Goal: Transaction & Acquisition: Purchase product/service

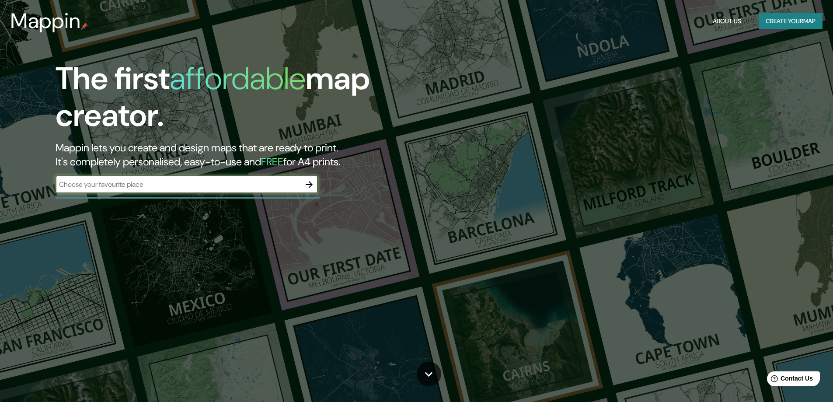
click at [241, 188] on input "text" at bounding box center [178, 184] width 245 height 10
type input "[PERSON_NAME]"
click at [305, 187] on icon "button" at bounding box center [309, 184] width 10 height 10
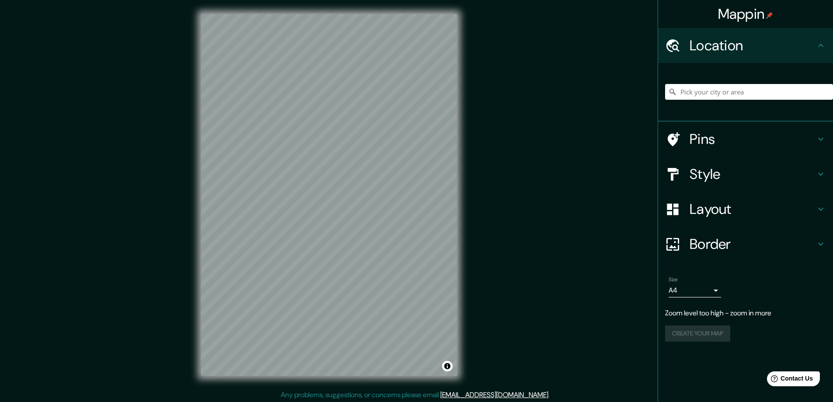
click at [754, 50] on h4 "Location" at bounding box center [753, 45] width 126 height 17
click at [729, 101] on div at bounding box center [749, 92] width 168 height 44
click at [727, 96] on input "Pick your city or area" at bounding box center [749, 92] width 168 height 16
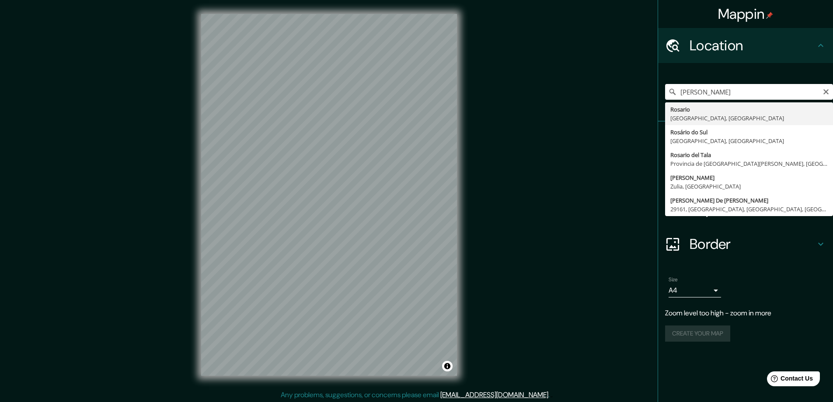
type input "[GEOGRAPHIC_DATA], [GEOGRAPHIC_DATA], [GEOGRAPHIC_DATA]"
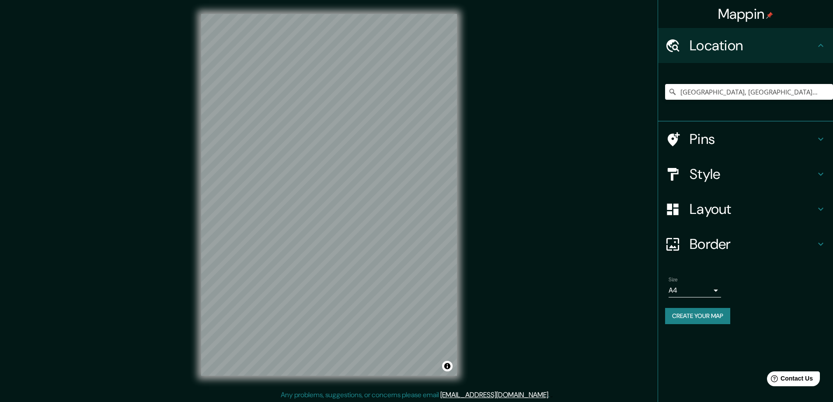
click at [702, 291] on body "Mappin Location [GEOGRAPHIC_DATA], [GEOGRAPHIC_DATA], [GEOGRAPHIC_DATA] Pins St…" at bounding box center [416, 201] width 833 height 402
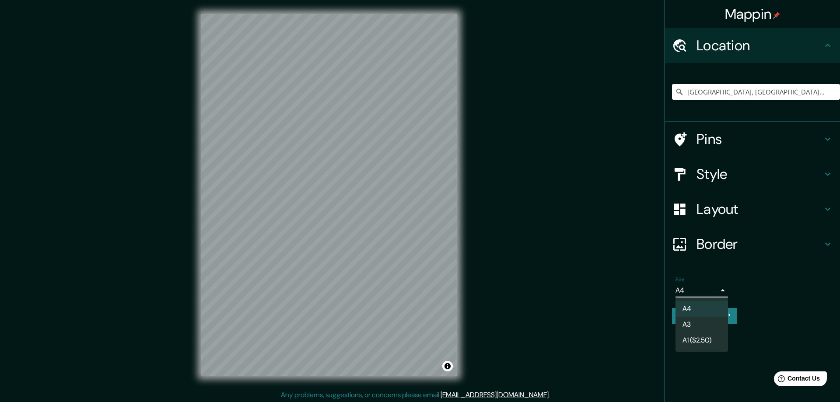
click at [701, 328] on li "A3" at bounding box center [701, 325] width 52 height 16
type input "a4"
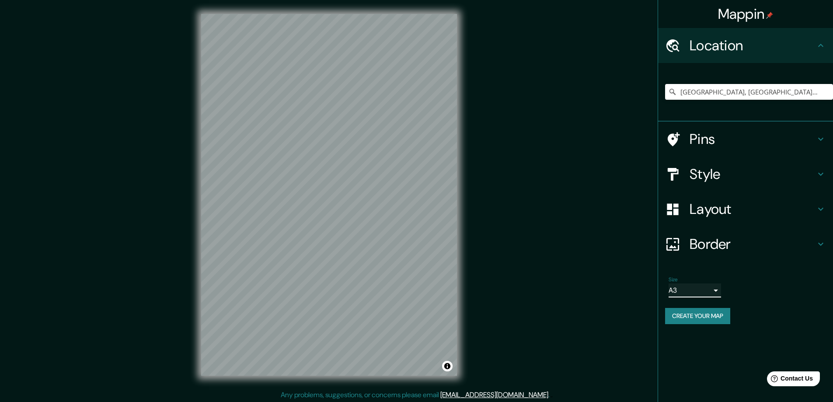
scroll to position [2, 0]
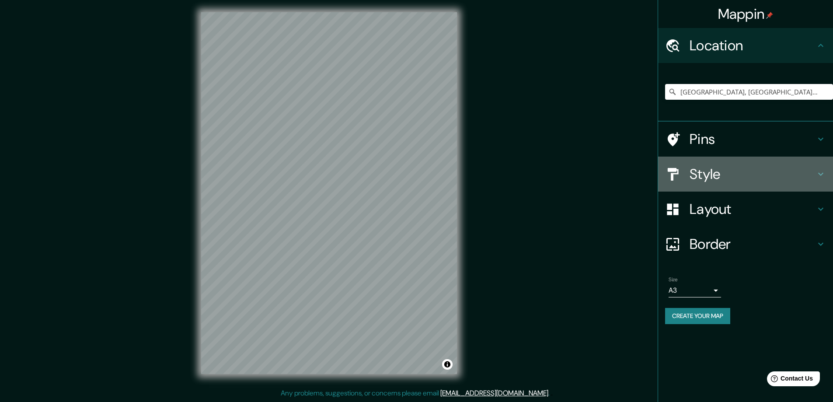
click at [747, 182] on h4 "Style" at bounding box center [753, 173] width 126 height 17
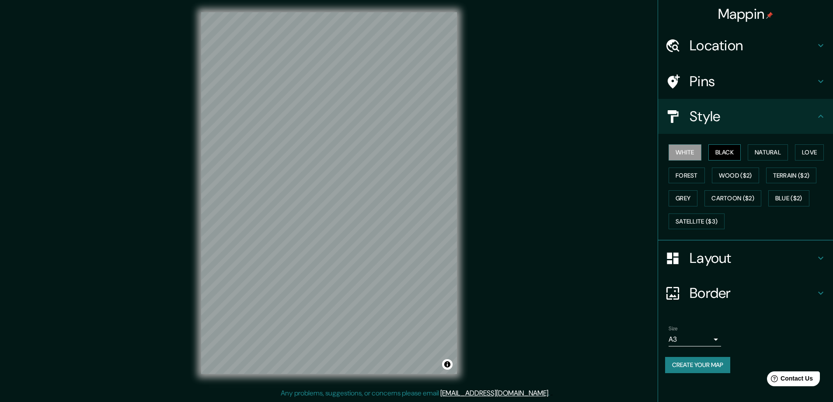
click at [735, 153] on button "Black" at bounding box center [725, 152] width 33 height 16
click at [684, 154] on button "White" at bounding box center [685, 152] width 33 height 16
click at [757, 153] on button "Natural" at bounding box center [768, 152] width 40 height 16
click at [677, 155] on button "White" at bounding box center [685, 152] width 33 height 16
click at [695, 176] on button "Forest" at bounding box center [687, 176] width 36 height 16
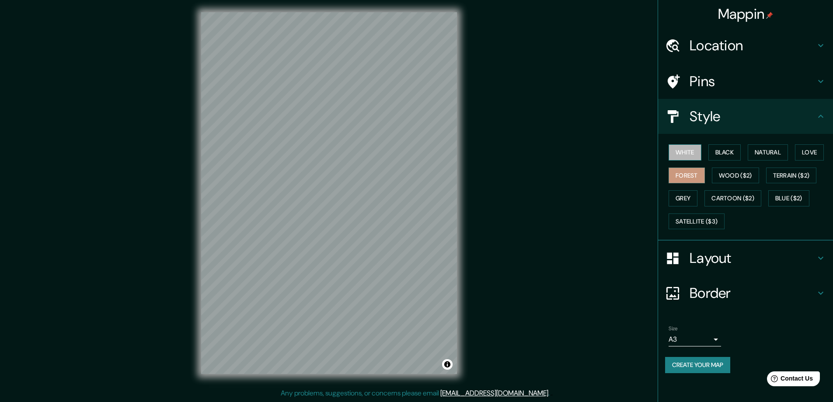
click at [688, 153] on button "White" at bounding box center [685, 152] width 33 height 16
click at [741, 176] on button "Wood ($2)" at bounding box center [735, 176] width 47 height 16
click at [686, 156] on button "White" at bounding box center [685, 152] width 33 height 16
click at [692, 195] on button "Grey" at bounding box center [683, 198] width 29 height 16
click at [687, 155] on button "White" at bounding box center [685, 152] width 33 height 16
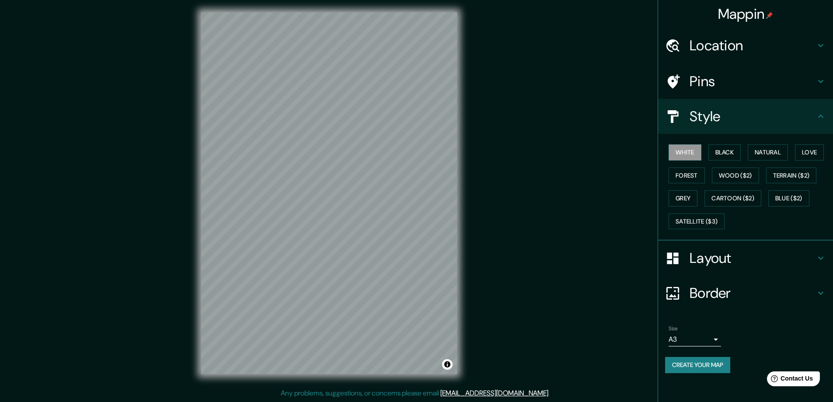
click at [721, 81] on h4 "Pins" at bounding box center [753, 81] width 126 height 17
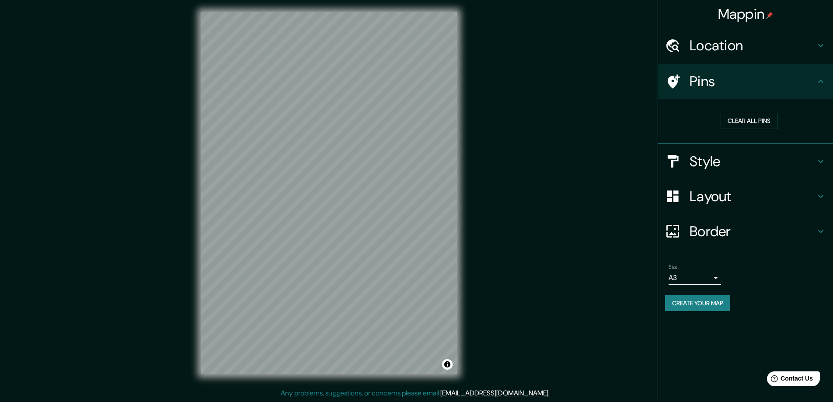
click at [722, 81] on h4 "Pins" at bounding box center [753, 81] width 126 height 17
click at [727, 50] on h4 "Location" at bounding box center [753, 45] width 126 height 17
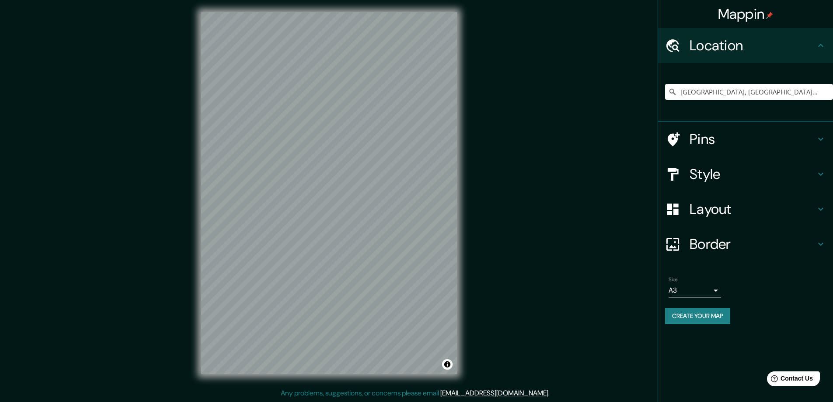
click at [727, 50] on h4 "Location" at bounding box center [753, 45] width 126 height 17
click at [720, 220] on div "Layout" at bounding box center [745, 209] width 175 height 35
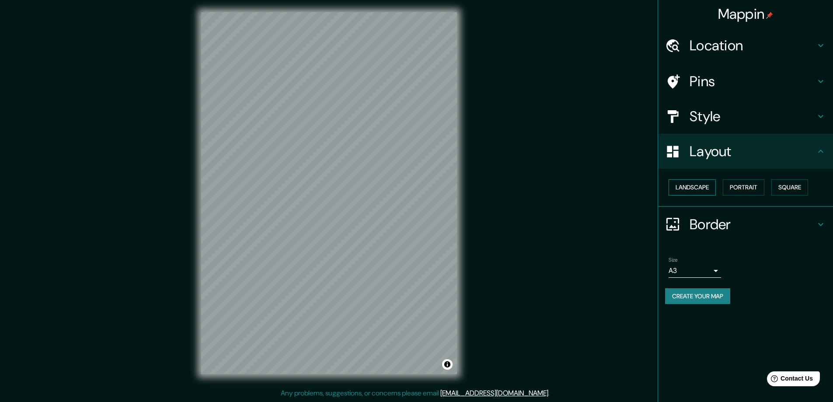
click at [706, 189] on button "Landscape" at bounding box center [692, 187] width 47 height 16
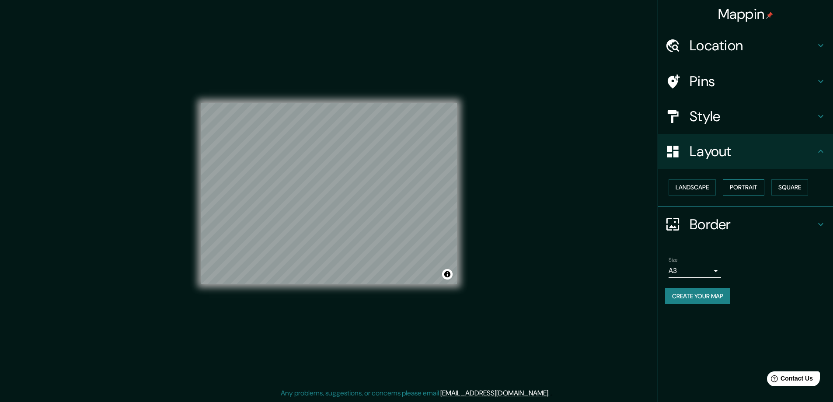
click at [737, 189] on button "Portrait" at bounding box center [744, 187] width 42 height 16
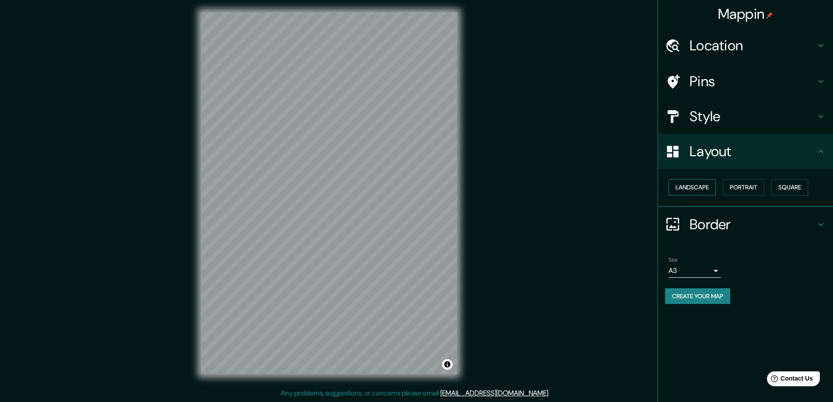
click at [702, 190] on button "Landscape" at bounding box center [692, 187] width 47 height 16
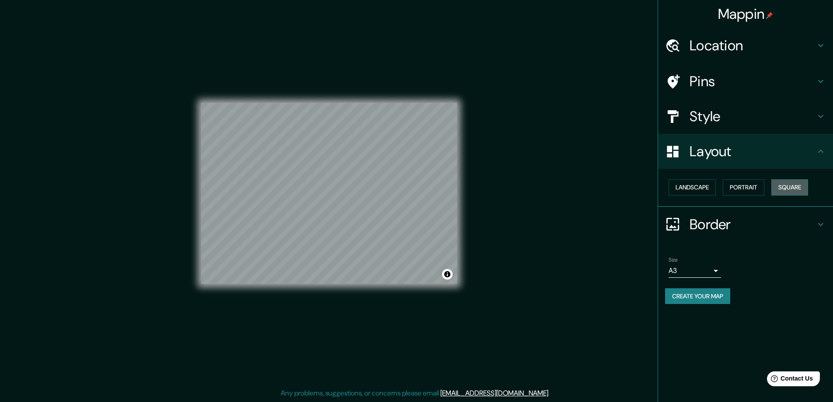
click at [798, 190] on button "Square" at bounding box center [790, 187] width 37 height 16
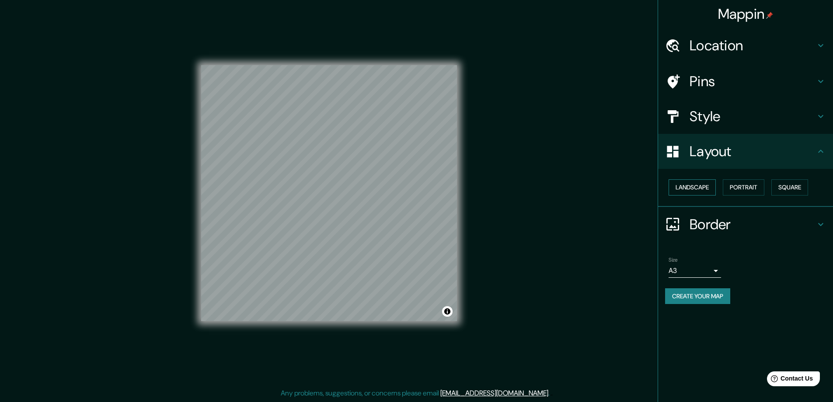
click at [692, 191] on button "Landscape" at bounding box center [692, 187] width 47 height 16
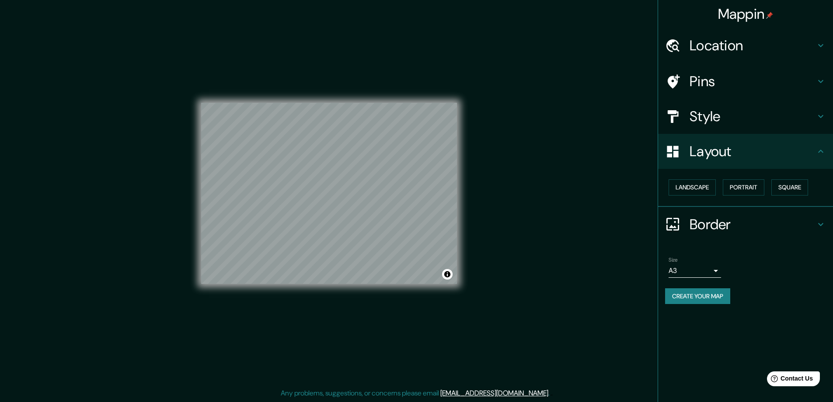
click at [713, 222] on h4 "Border" at bounding box center [753, 224] width 126 height 17
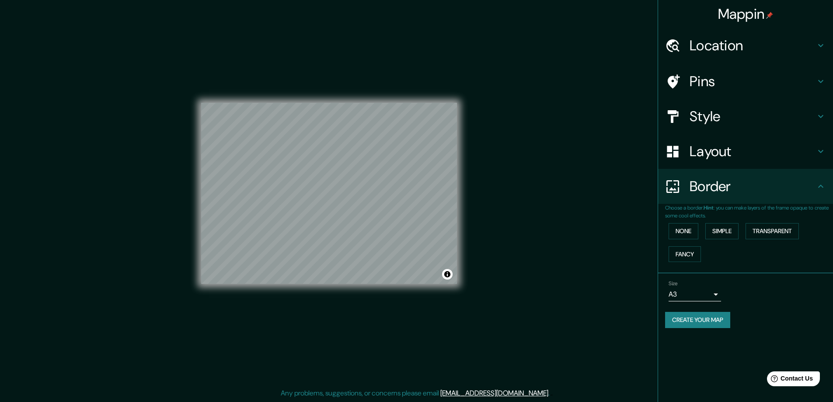
click at [712, 192] on h4 "Border" at bounding box center [753, 186] width 126 height 17
click at [786, 231] on button "Transparent" at bounding box center [772, 231] width 53 height 16
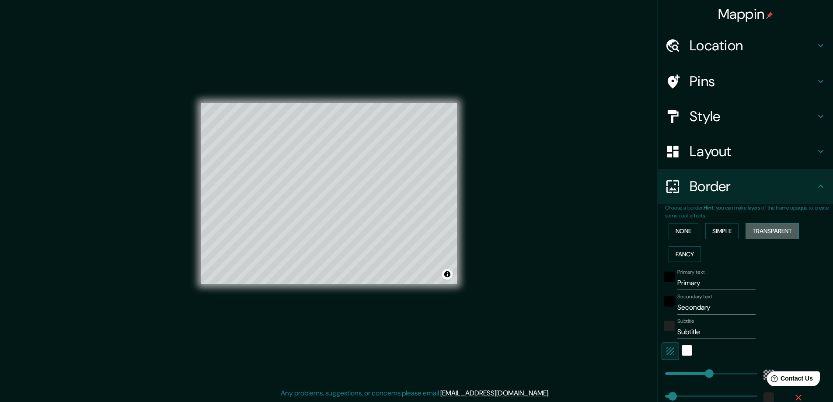
click at [786, 231] on button "Transparent" at bounding box center [772, 231] width 53 height 16
type input "281"
type input "47"
click at [746, 231] on button "Transparent" at bounding box center [772, 231] width 53 height 16
type input "281"
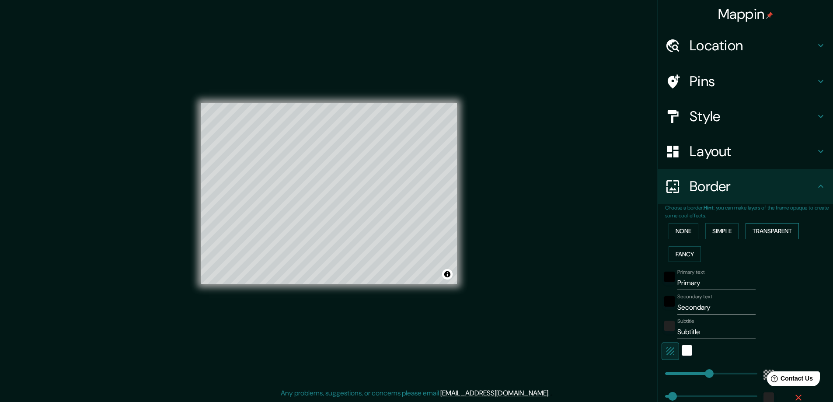
type input "47"
click at [712, 231] on button "Simple" at bounding box center [722, 231] width 33 height 16
click at [677, 232] on button "None" at bounding box center [684, 231] width 30 height 16
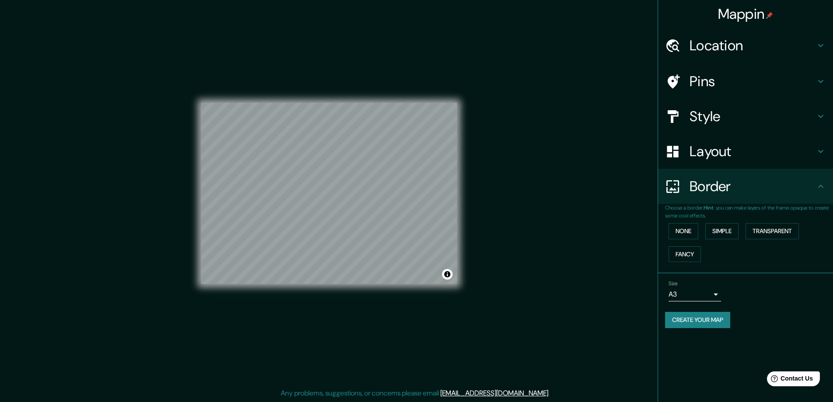
click at [695, 319] on button "Create your map" at bounding box center [697, 320] width 65 height 16
click at [706, 318] on button "Create your map" at bounding box center [697, 320] width 65 height 16
click at [446, 275] on button "Toggle attribution" at bounding box center [447, 274] width 10 height 10
click at [481, 283] on div "Mappin Location [GEOGRAPHIC_DATA], [GEOGRAPHIC_DATA], [GEOGRAPHIC_DATA] Pins St…" at bounding box center [416, 200] width 833 height 404
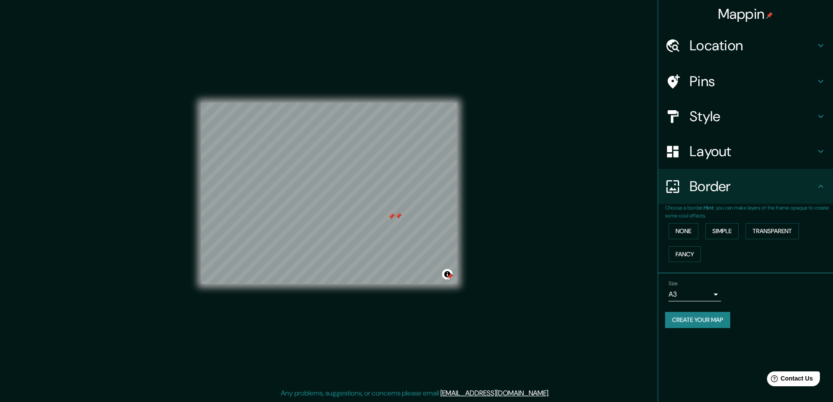
click at [495, 233] on div "Mappin Location [GEOGRAPHIC_DATA], [GEOGRAPHIC_DATA], [GEOGRAPHIC_DATA] Pins St…" at bounding box center [416, 200] width 833 height 404
click at [393, 218] on div at bounding box center [391, 216] width 7 height 7
click at [393, 103] on div at bounding box center [329, 103] width 256 height 0
click at [706, 322] on button "Create your map" at bounding box center [697, 320] width 65 height 16
click at [724, 93] on div "Pins" at bounding box center [745, 81] width 175 height 35
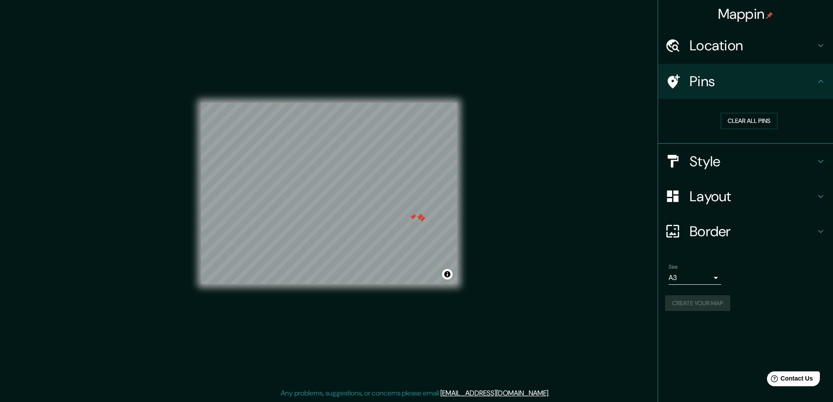
click at [752, 155] on h4 "Style" at bounding box center [753, 161] width 126 height 17
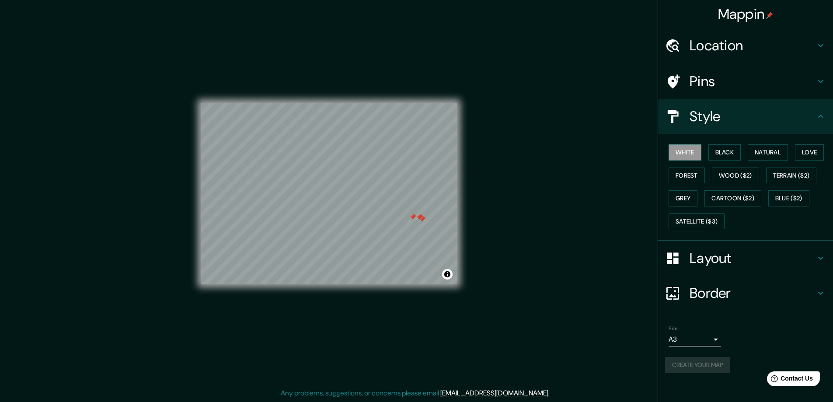
click at [737, 119] on h4 "Style" at bounding box center [753, 116] width 126 height 17
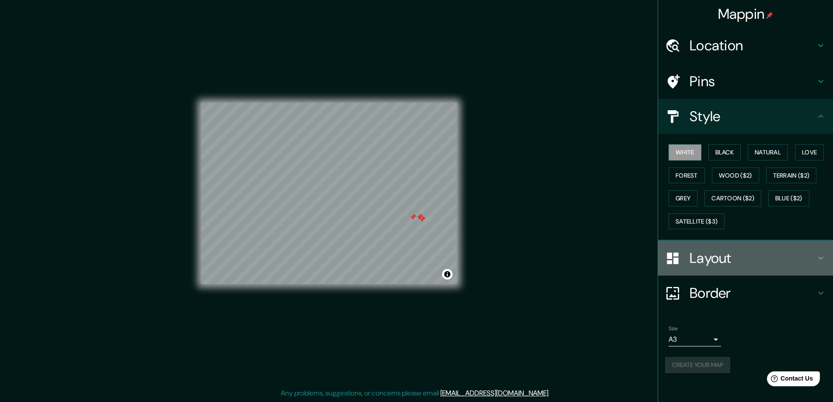
click at [727, 250] on h4 "Layout" at bounding box center [753, 257] width 126 height 17
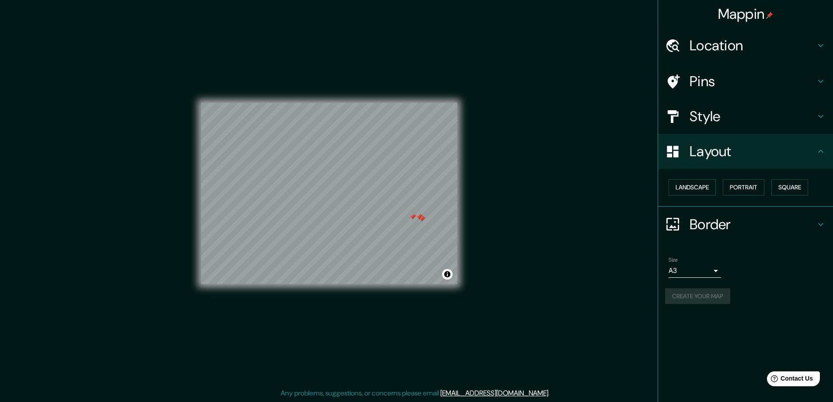
click at [726, 219] on h4 "Border" at bounding box center [753, 224] width 126 height 17
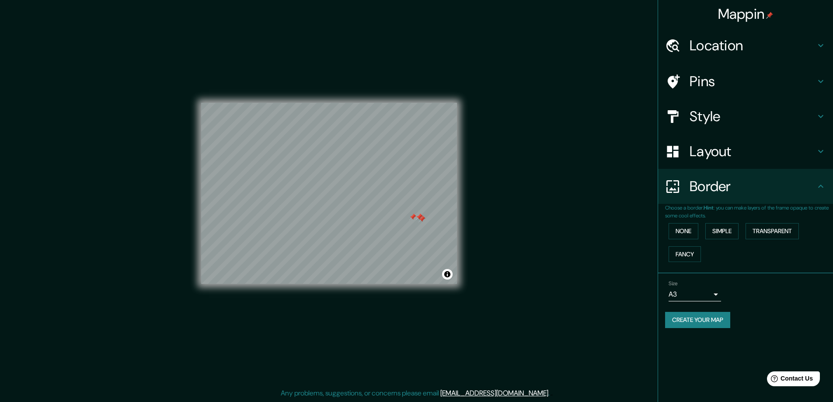
click at [708, 293] on body "Mappin Location [GEOGRAPHIC_DATA], [GEOGRAPHIC_DATA], [GEOGRAPHIC_DATA] Pins St…" at bounding box center [416, 199] width 833 height 402
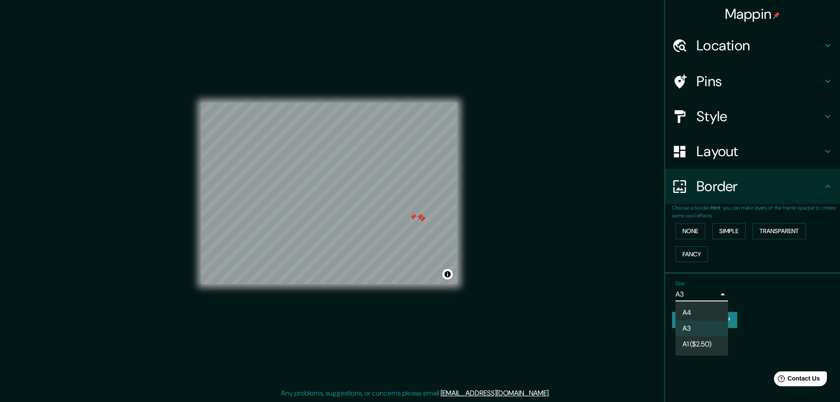
click at [706, 312] on li "A4" at bounding box center [701, 313] width 52 height 16
drag, startPoint x: 711, startPoint y: 293, endPoint x: 712, endPoint y: 318, distance: 24.1
click at [711, 296] on body "Mappin Location [GEOGRAPHIC_DATA], [GEOGRAPHIC_DATA], [GEOGRAPHIC_DATA] Pins St…" at bounding box center [416, 199] width 833 height 402
click at [708, 332] on li "A3" at bounding box center [701, 329] width 52 height 16
type input "a4"
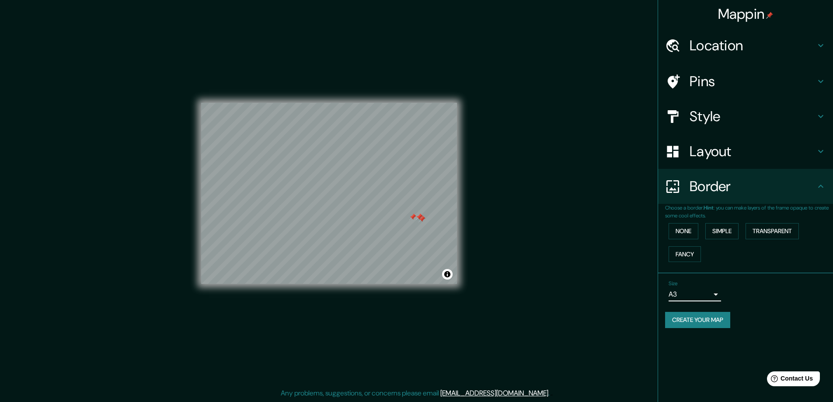
click at [709, 321] on button "Create your map" at bounding box center [697, 320] width 65 height 16
click at [709, 321] on div "Create your map" at bounding box center [745, 320] width 161 height 16
click at [700, 126] on div "Style" at bounding box center [745, 116] width 175 height 35
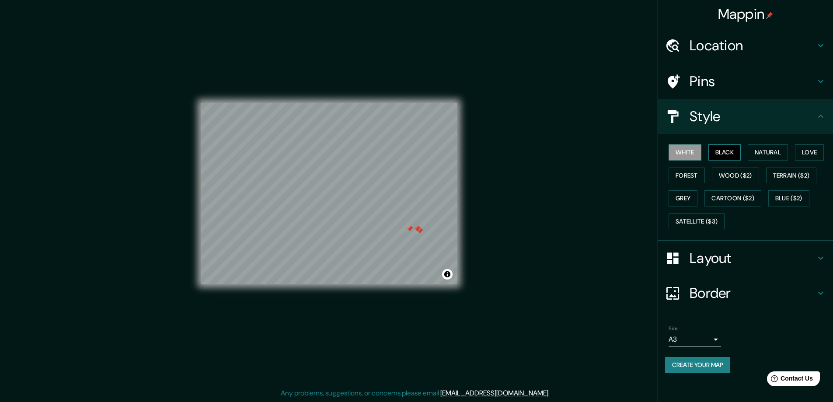
click at [724, 145] on button "Black" at bounding box center [725, 152] width 33 height 16
click at [746, 174] on button "Wood ($2)" at bounding box center [735, 176] width 47 height 16
click at [734, 199] on button "Cartoon ($2)" at bounding box center [733, 198] width 57 height 16
click at [700, 197] on div "White Black Natural Love Forest Wood ($2) Terrain ($2) Grey Cartoon ($2) Blue (…" at bounding box center [749, 187] width 168 height 92
click at [695, 194] on button "Grey" at bounding box center [683, 198] width 29 height 16
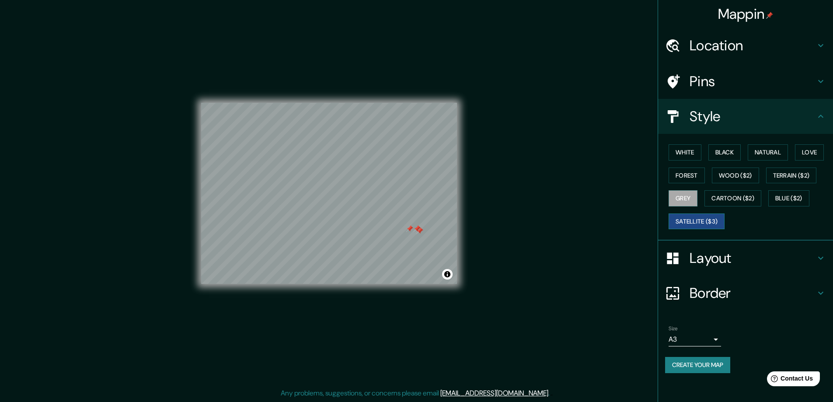
click at [710, 224] on button "Satellite ($3)" at bounding box center [697, 221] width 56 height 16
click at [786, 206] on div "White Black Natural Love Forest Wood ($2) Terrain ($2) Grey Cartoon ($2) Blue (…" at bounding box center [749, 187] width 168 height 92
click at [787, 190] on div "White Black Natural Love Forest Wood ($2) Terrain ($2) Grey Cartoon ($2) Blue (…" at bounding box center [749, 187] width 168 height 92
click at [697, 150] on button "White" at bounding box center [685, 152] width 33 height 16
click at [729, 126] on div "Style" at bounding box center [745, 116] width 175 height 35
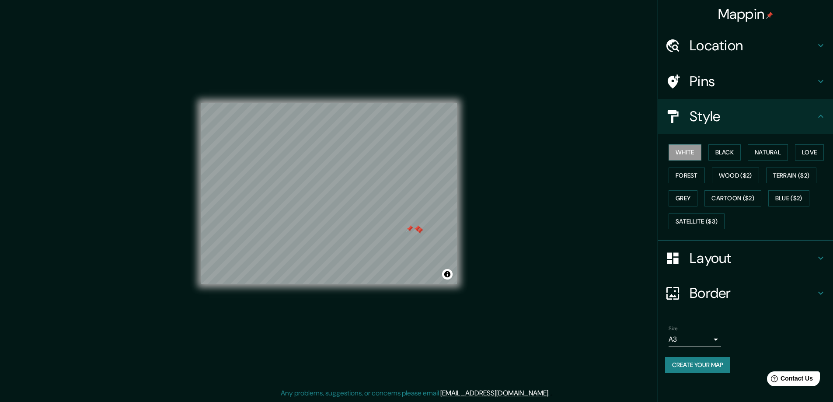
click at [728, 363] on button "Create your map" at bounding box center [697, 365] width 65 height 16
click at [727, 255] on h4 "Layout" at bounding box center [753, 257] width 126 height 17
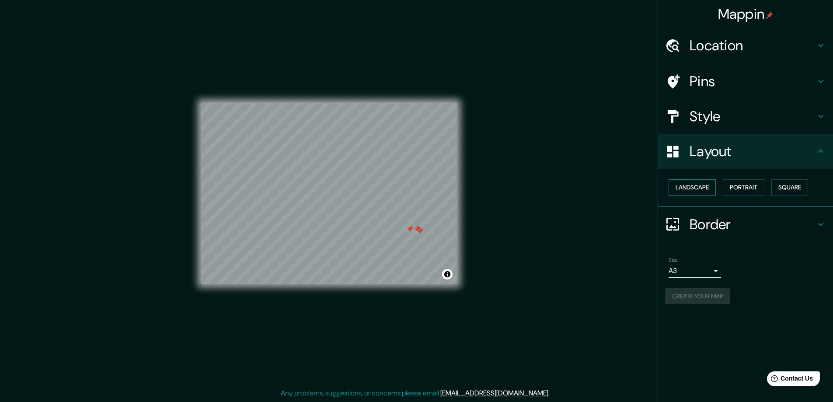
click at [706, 193] on button "Landscape" at bounding box center [692, 187] width 47 height 16
click at [752, 192] on button "Portrait" at bounding box center [744, 187] width 42 height 16
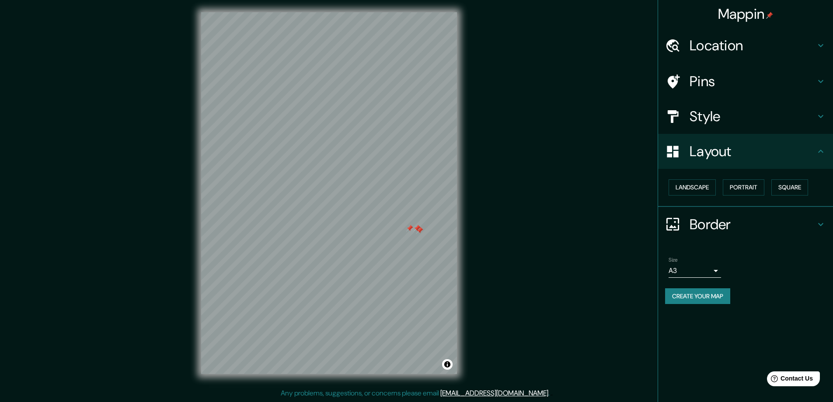
click at [715, 296] on button "Create your map" at bounding box center [697, 296] width 65 height 16
click at [778, 189] on button "Square" at bounding box center [790, 187] width 37 height 16
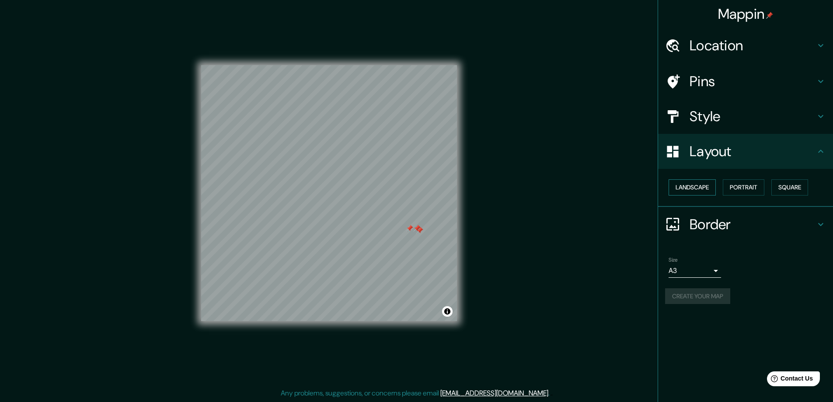
click at [706, 189] on button "Landscape" at bounding box center [692, 187] width 47 height 16
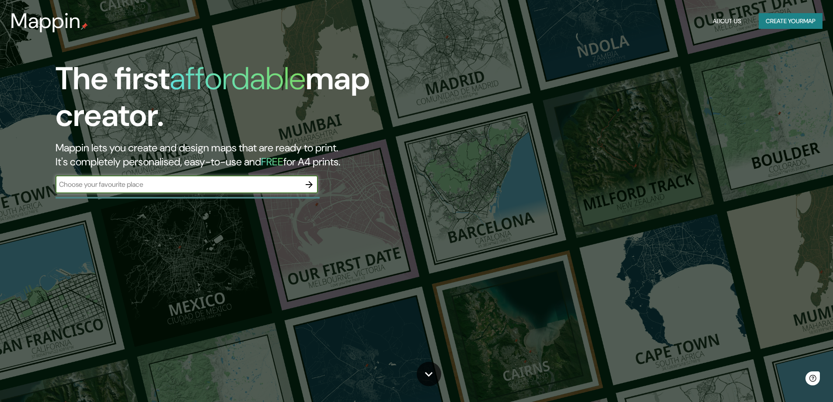
click at [240, 189] on input "text" at bounding box center [178, 184] width 245 height 10
type input "[PERSON_NAME]"
click at [310, 184] on icon "button" at bounding box center [309, 184] width 10 height 10
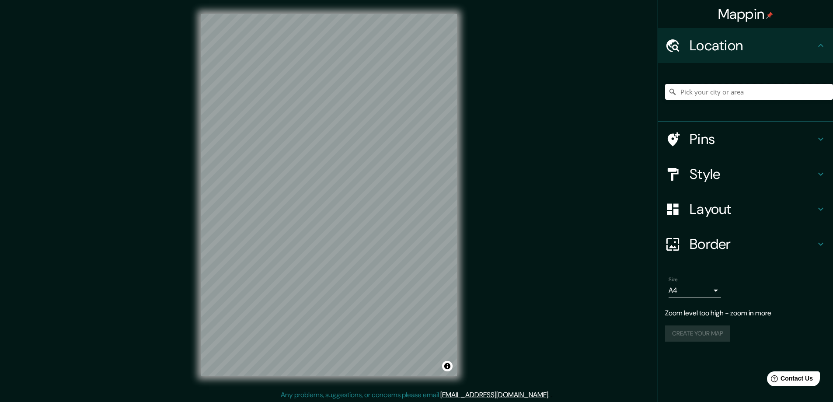
click at [714, 98] on input "Pick your city or area" at bounding box center [749, 92] width 168 height 16
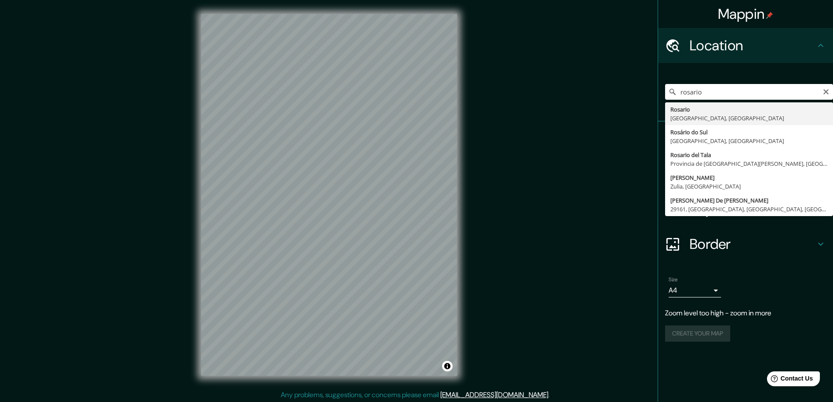
type input "[GEOGRAPHIC_DATA], [GEOGRAPHIC_DATA], [GEOGRAPHIC_DATA]"
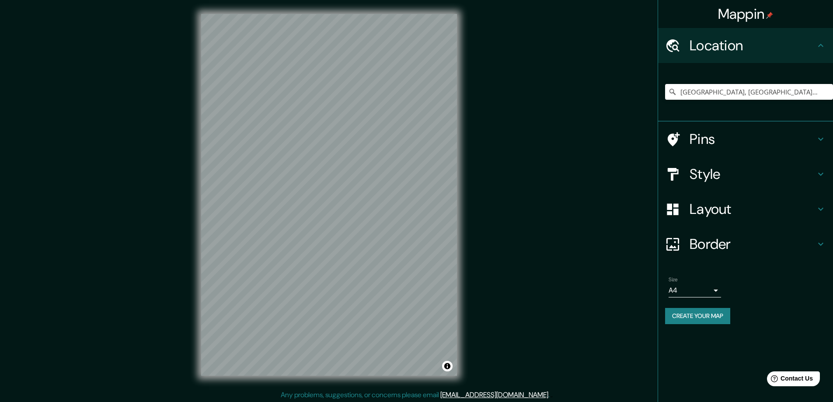
click at [719, 287] on body "Mappin Location [GEOGRAPHIC_DATA], [GEOGRAPHIC_DATA], [GEOGRAPHIC_DATA] Pins St…" at bounding box center [416, 201] width 833 height 402
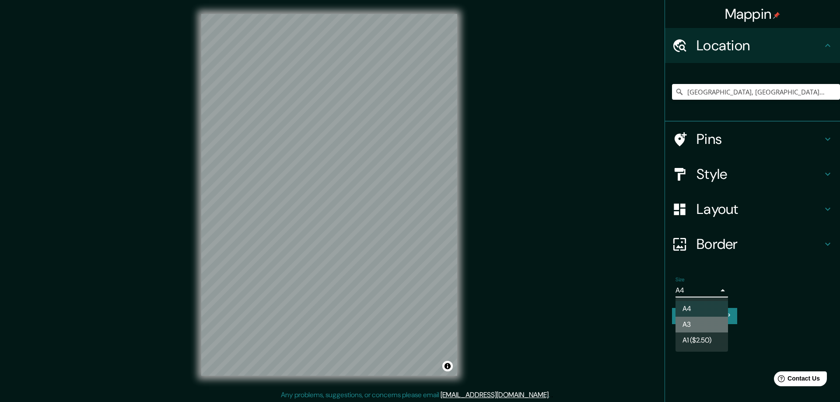
click at [691, 325] on li "A3" at bounding box center [701, 325] width 52 height 16
type input "a4"
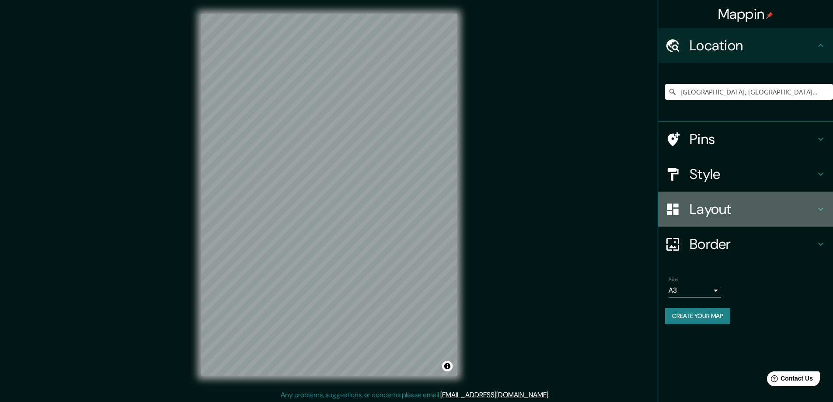
click at [722, 208] on h4 "Layout" at bounding box center [753, 208] width 126 height 17
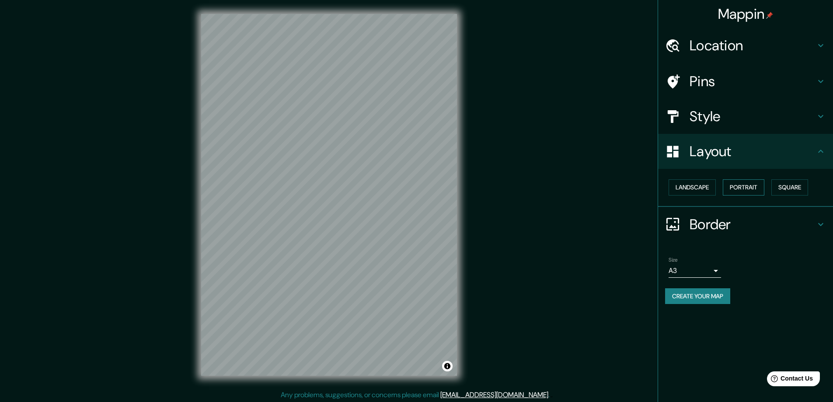
click at [745, 192] on button "Portrait" at bounding box center [744, 187] width 42 height 16
drag, startPoint x: 664, startPoint y: 182, endPoint x: 677, endPoint y: 189, distance: 14.7
click at [667, 185] on div "Landscape Portrait Square" at bounding box center [745, 188] width 175 height 38
click at [677, 189] on button "Landscape" at bounding box center [692, 187] width 47 height 16
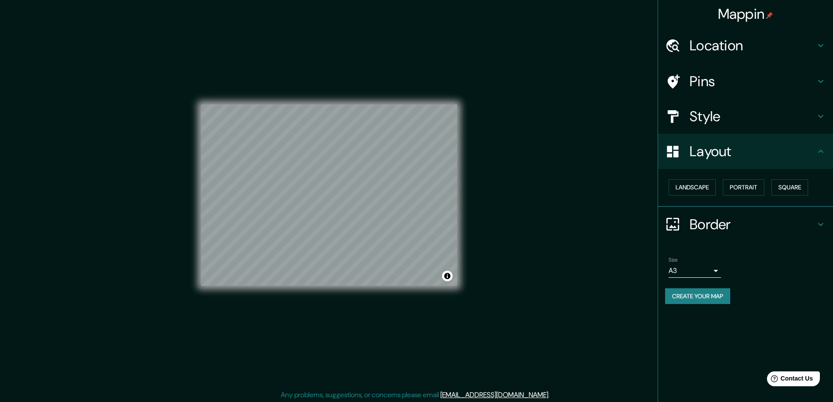
click at [783, 262] on div "Size A3 a4" at bounding box center [745, 267] width 161 height 28
click at [726, 293] on button "Create your map" at bounding box center [697, 296] width 65 height 16
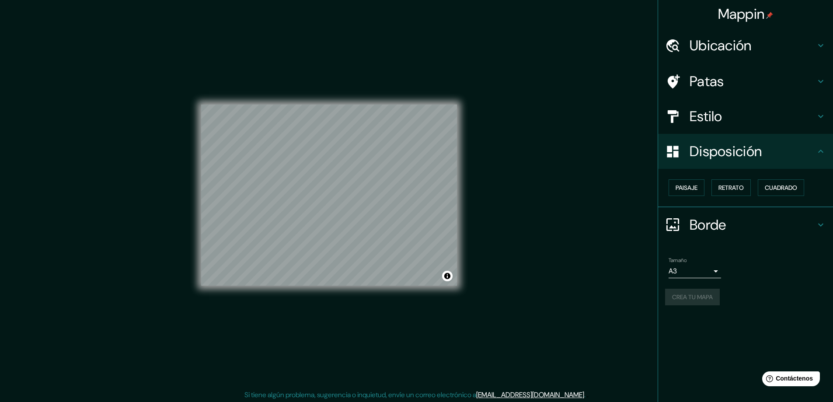
click at [708, 322] on div "Mappin Ubicación Rosario, Provincia de Santa Fe, Argentina Patas Estilo Disposi…" at bounding box center [745, 201] width 175 height 402
click at [749, 119] on h4 "Estilo" at bounding box center [753, 116] width 126 height 17
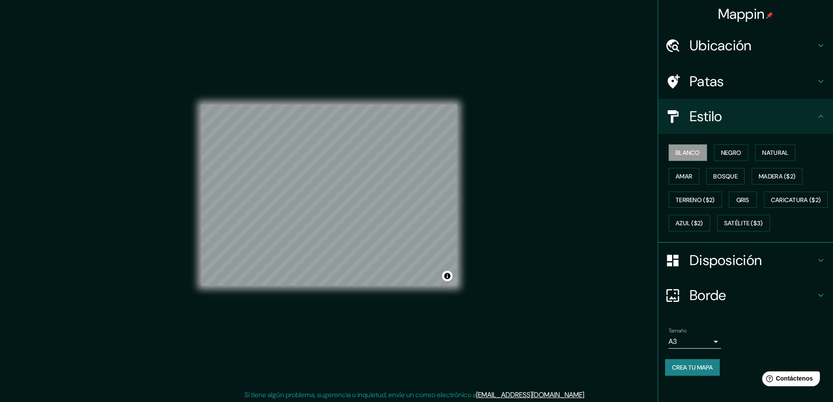
click at [749, 119] on h4 "Estilo" at bounding box center [753, 116] width 126 height 17
click at [746, 90] on h4 "Patas" at bounding box center [753, 81] width 126 height 17
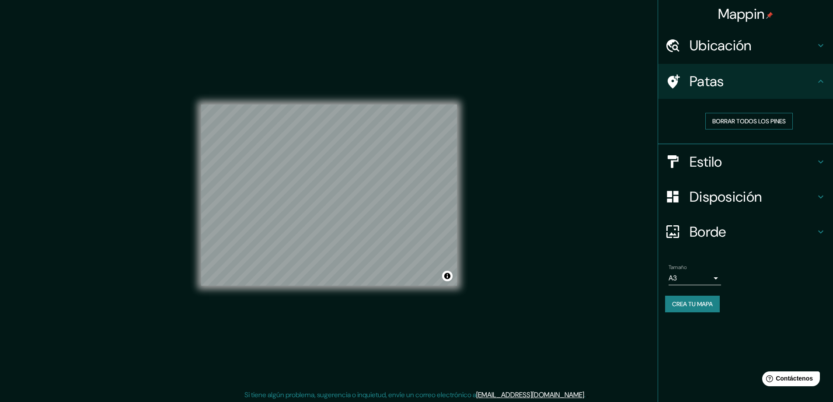
click at [747, 127] on button "Borrar todos los pines" at bounding box center [749, 121] width 87 height 17
click at [740, 60] on div "Ubicación" at bounding box center [745, 45] width 175 height 35
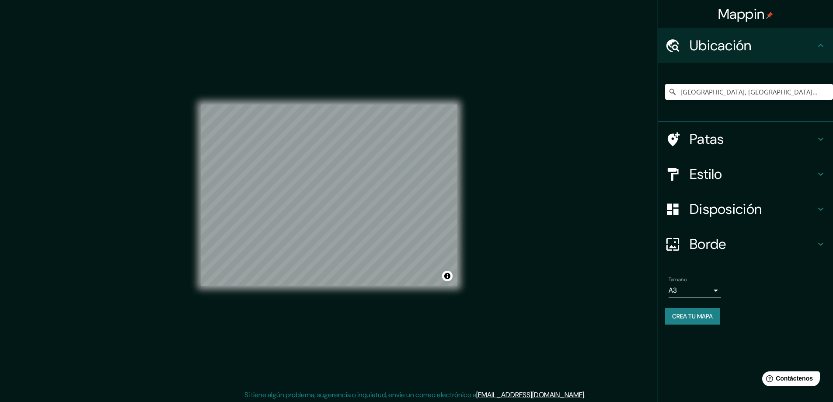
click at [739, 54] on font "Ubicación" at bounding box center [721, 45] width 62 height 18
click at [703, 234] on div "Borde" at bounding box center [745, 244] width 175 height 35
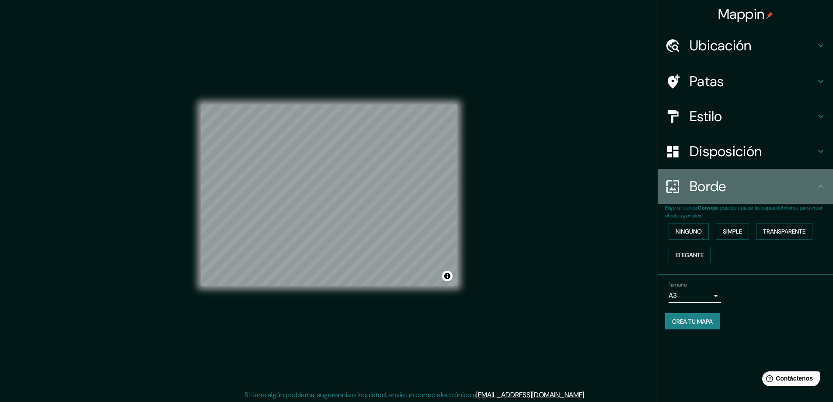
click at [724, 178] on font "Borde" at bounding box center [708, 186] width 37 height 18
